Goal: Task Accomplishment & Management: Use online tool/utility

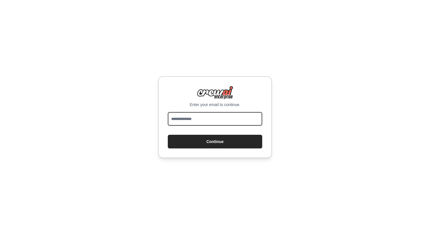
click at [225, 121] on input "email" at bounding box center [215, 119] width 94 height 14
type input "**********"
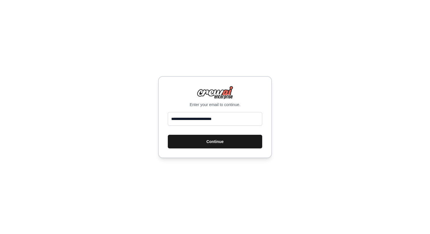
click at [218, 143] on button "Continue" at bounding box center [215, 142] width 94 height 14
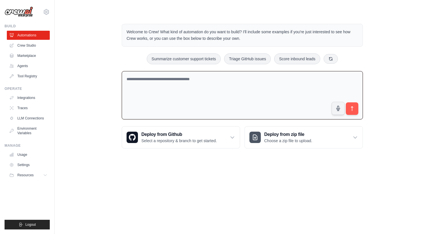
click at [238, 92] on textarea at bounding box center [242, 95] width 241 height 49
click at [238, 91] on textarea at bounding box center [242, 95] width 241 height 49
click at [275, 142] on p "Choose a zip file to upload." at bounding box center [288, 141] width 48 height 6
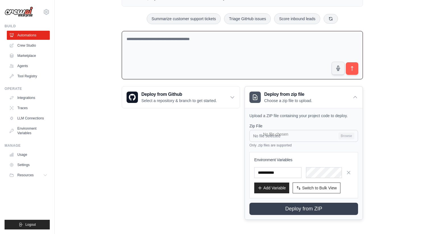
scroll to position [40, 0]
click at [346, 135] on input "No file selected Browse" at bounding box center [303, 136] width 109 height 12
type input "**********"
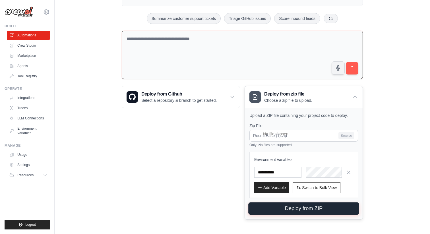
click at [299, 209] on button "Deploy from ZIP" at bounding box center [303, 208] width 111 height 13
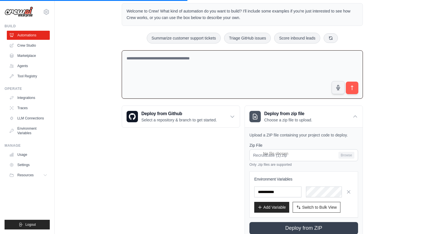
scroll to position [0, 0]
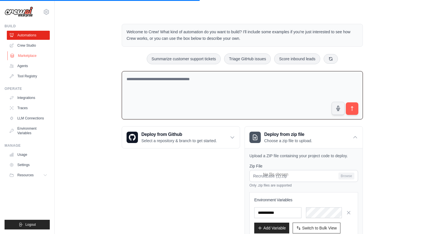
click at [24, 56] on link "Marketplace" at bounding box center [28, 55] width 43 height 9
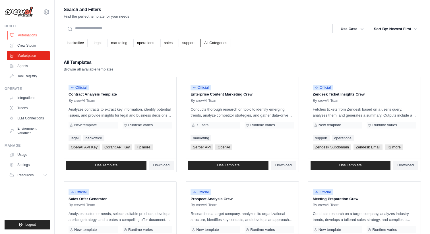
click at [32, 34] on link "Automations" at bounding box center [28, 35] width 43 height 9
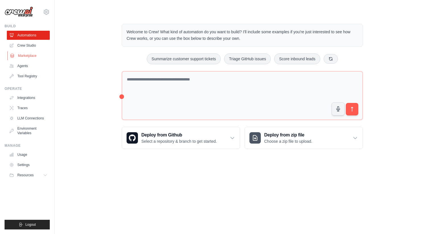
click at [36, 55] on link "Marketplace" at bounding box center [28, 55] width 43 height 9
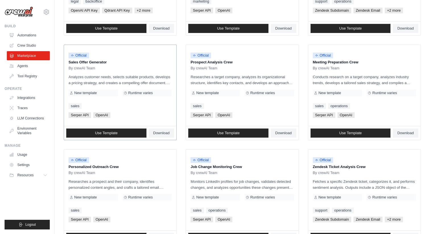
scroll to position [140, 0]
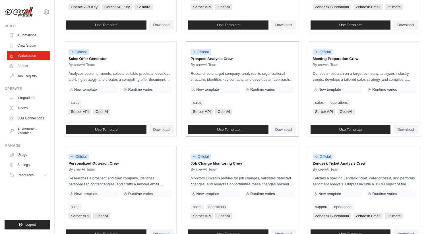
click at [256, 76] on p "Researches a target company, analyzes its organizational structure, identifies …" at bounding box center [241, 76] width 103 height 12
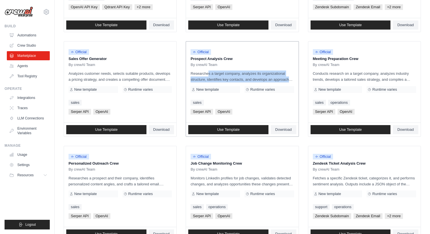
click at [256, 76] on p "Researches a target company, analyzes its organizational structure, identifies …" at bounding box center [241, 76] width 103 height 12
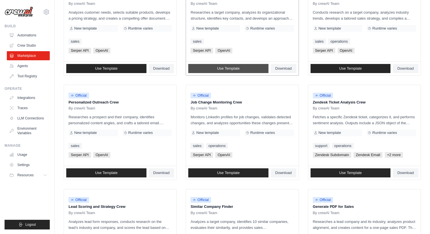
scroll to position [201, 0]
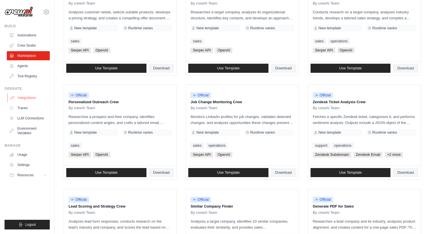
click at [31, 101] on link "Integrations" at bounding box center [28, 97] width 43 height 9
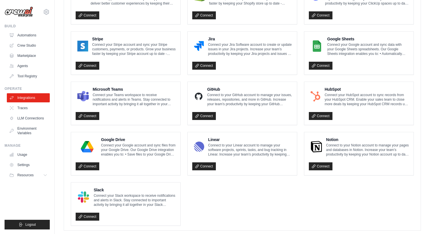
scroll to position [300, 0]
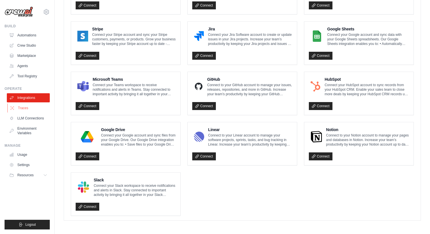
click at [41, 109] on link "Traces" at bounding box center [28, 107] width 43 height 9
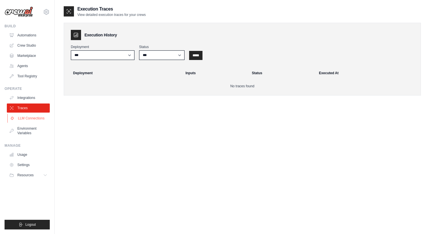
click at [40, 116] on link "LLM Connections" at bounding box center [28, 118] width 43 height 9
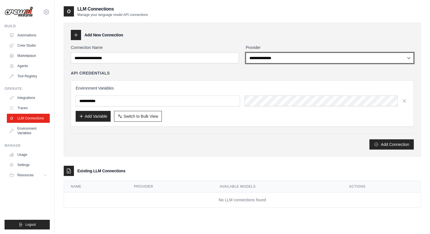
click at [290, 57] on select "**********" at bounding box center [329, 58] width 168 height 11
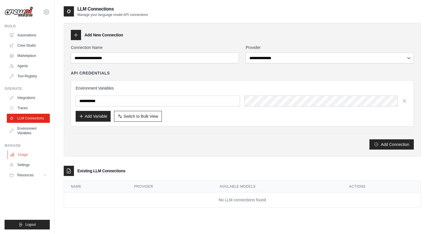
click at [30, 154] on link "Usage" at bounding box center [28, 154] width 43 height 9
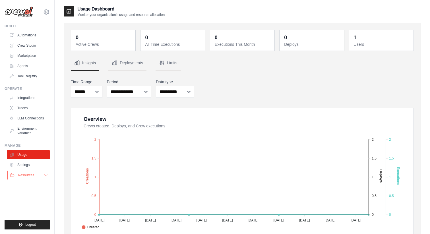
click at [35, 174] on button "Resources" at bounding box center [28, 174] width 43 height 9
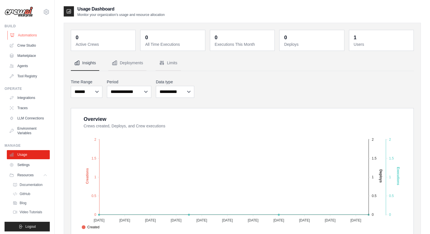
click at [31, 34] on link "Automations" at bounding box center [28, 35] width 43 height 9
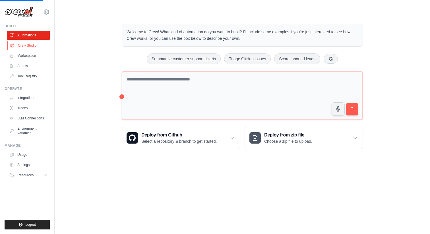
click at [31, 45] on link "Crew Studio" at bounding box center [28, 45] width 43 height 9
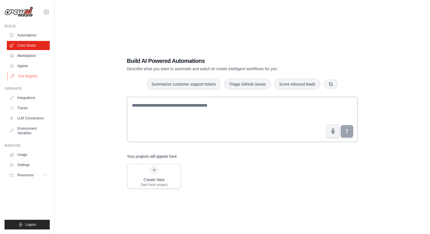
click at [39, 77] on link "Tool Registry" at bounding box center [28, 76] width 43 height 9
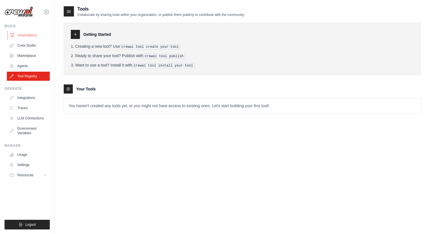
click at [35, 36] on link "Automations" at bounding box center [28, 35] width 43 height 9
